Goal: Navigation & Orientation: Find specific page/section

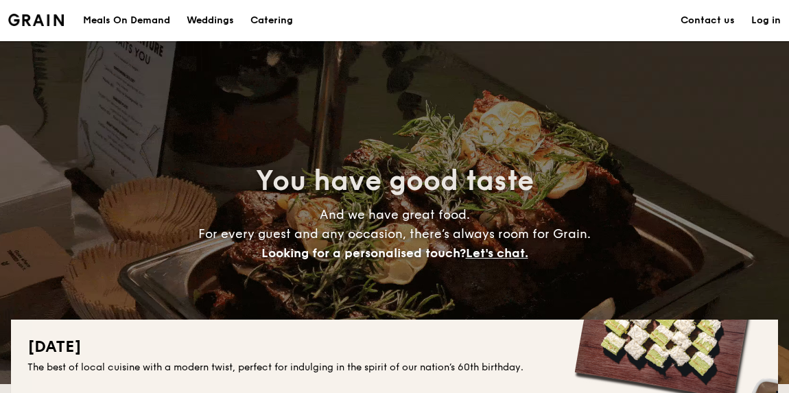
click at [283, 20] on h1 "Catering" at bounding box center [272, 20] width 43 height 41
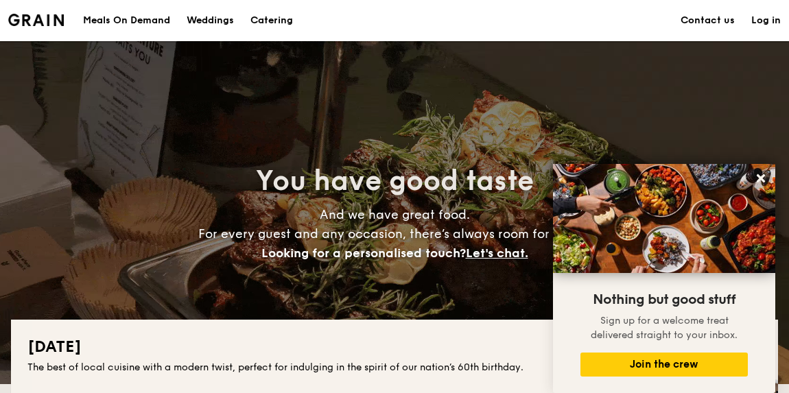
click at [143, 14] on div "Meals On Demand" at bounding box center [126, 20] width 87 height 41
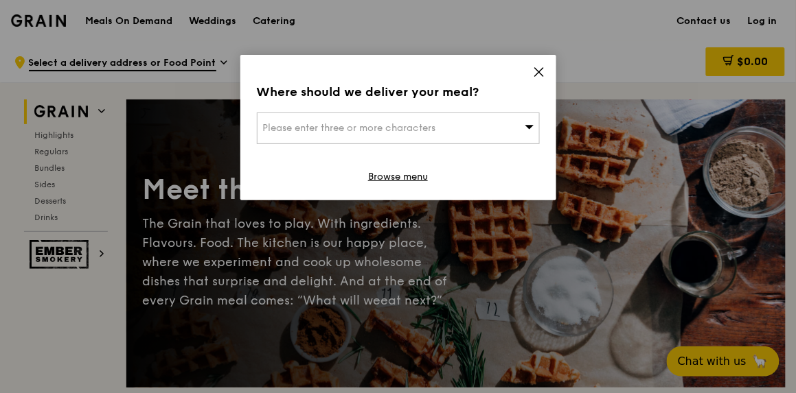
click at [540, 73] on icon at bounding box center [539, 72] width 8 height 8
